Goal: Transaction & Acquisition: Purchase product/service

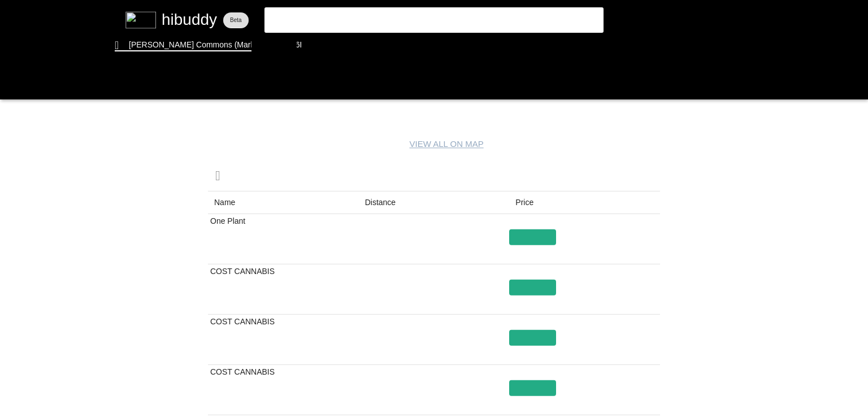
click at [372, 202] on flt-glass-pane at bounding box center [434, 208] width 868 height 417
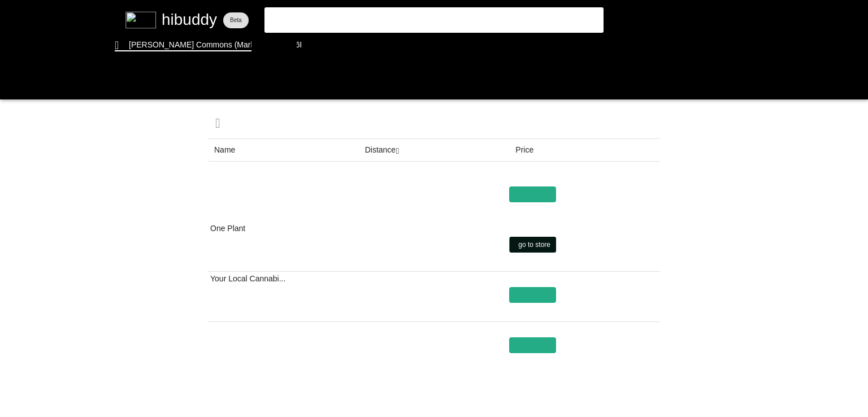
click at [540, 241] on flt-glass-pane at bounding box center [434, 208] width 868 height 417
click at [328, 45] on flt-glass-pane at bounding box center [434, 208] width 868 height 417
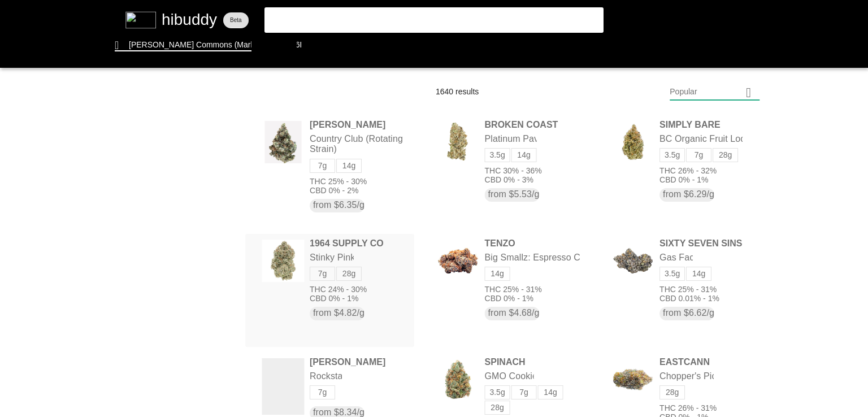
click at [292, 263] on flt-glass-pane at bounding box center [434, 208] width 868 height 417
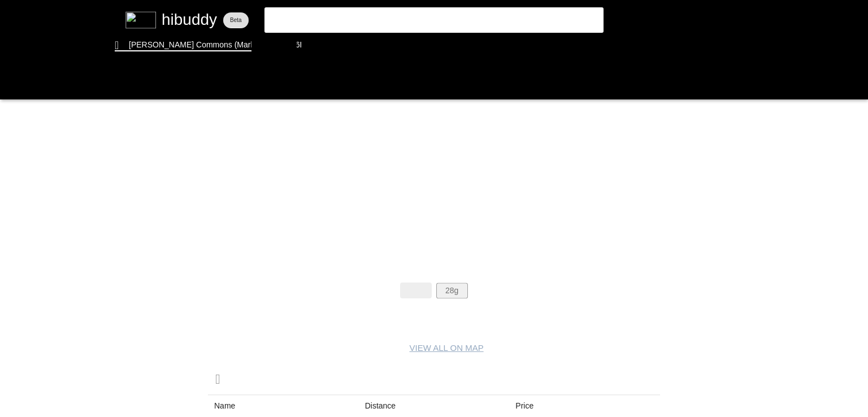
click at [463, 288] on flt-glass-pane at bounding box center [434, 208] width 868 height 417
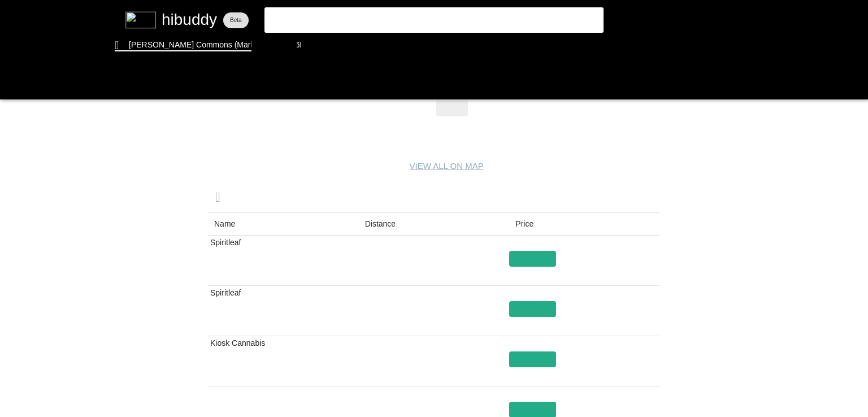
click at [369, 224] on flt-glass-pane at bounding box center [434, 208] width 868 height 417
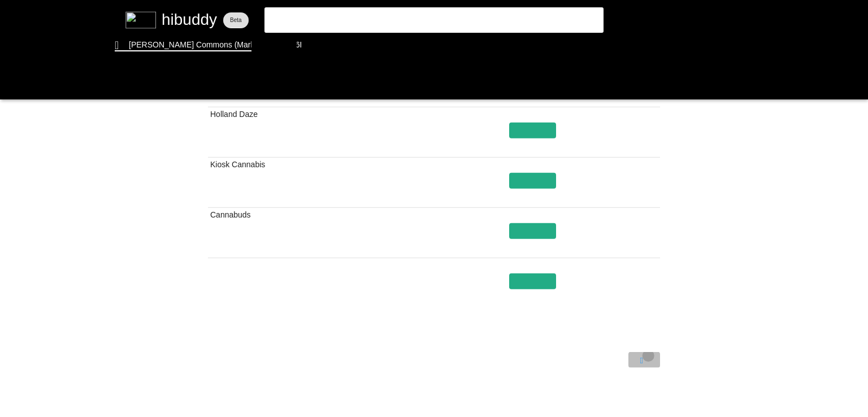
click at [648, 355] on flt-glass-pane at bounding box center [434, 208] width 868 height 417
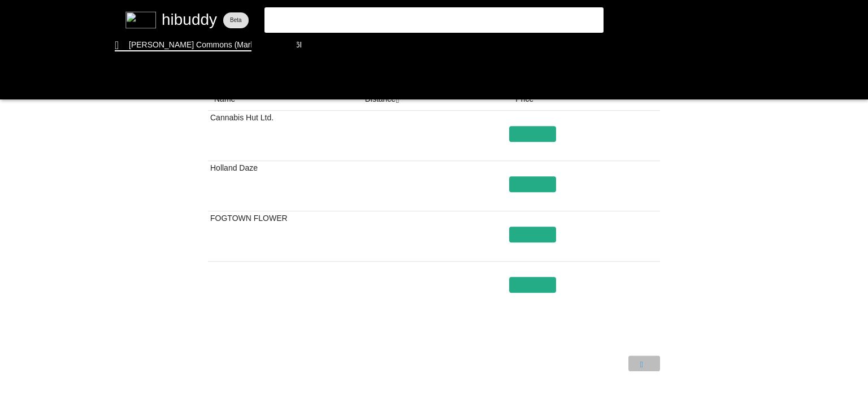
click at [648, 357] on flt-glass-pane at bounding box center [434, 208] width 868 height 417
